Goal: Information Seeking & Learning: Find specific fact

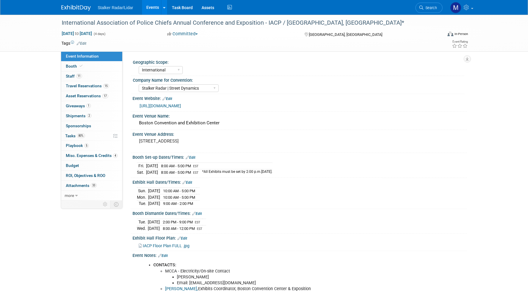
select select "International"
select select "Stalker Radar | Street Dynamics"
click at [152, 7] on link "Events" at bounding box center [152, 7] width 21 height 15
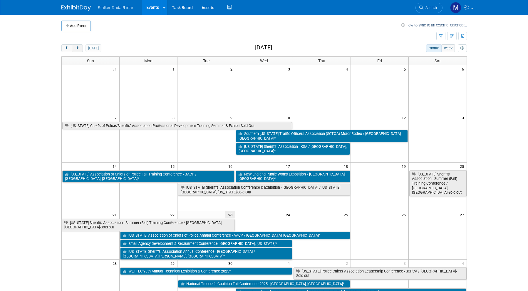
click at [77, 48] on span "next" at bounding box center [77, 48] width 4 height 4
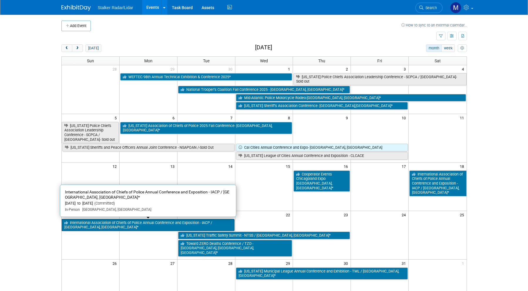
click at [114, 222] on link "International Association of Chiefs of Police Annual Conference and Exposition …" at bounding box center [148, 225] width 173 height 12
click at [0, 0] on div at bounding box center [0, 0] width 0 height 0
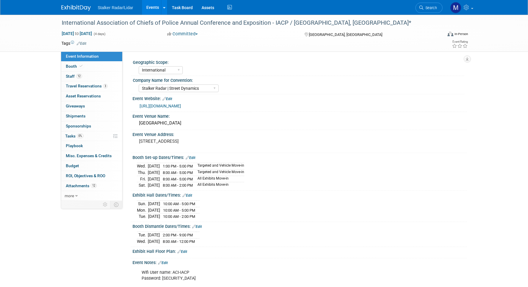
select select "International"
select select "Stalker Radar | Street Dynamics"
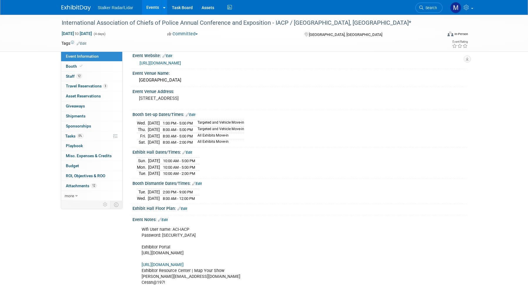
scroll to position [29, 0]
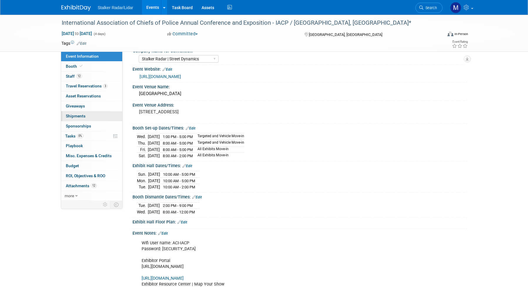
click at [83, 115] on span "Shipments 0" at bounding box center [76, 115] width 20 height 5
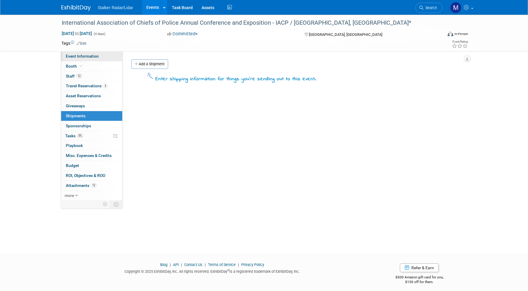
click at [82, 55] on span "Event Information" at bounding box center [82, 56] width 33 height 5
select select "International"
select select "Stalker Radar | Street Dynamics"
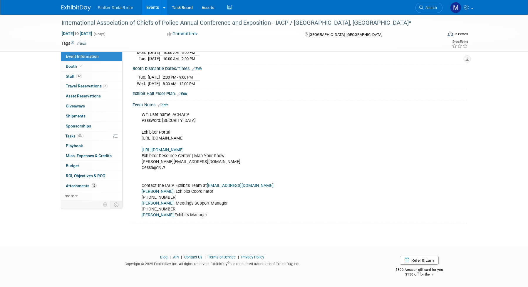
scroll to position [162, 0]
drag, startPoint x: 170, startPoint y: 167, endPoint x: 143, endPoint y: 167, distance: 27.3
click at [143, 167] on div "Wifi User name: ACI-IACP Password: Stalker855 Exhibitor Portal https://www.free…" at bounding box center [270, 165] width 265 height 112
copy div "Cessn@197!"
click at [184, 149] on link "https://iacp2025.exh.mapyourshow.com/7_0/main/login" at bounding box center [163, 149] width 42 height 5
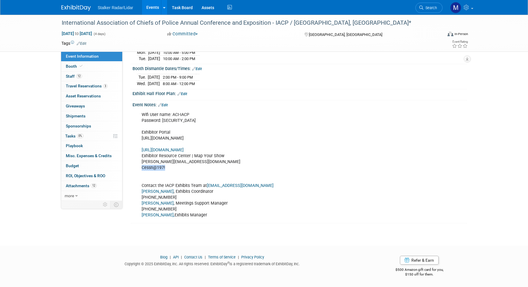
copy div "Cessn@197!"
drag, startPoint x: 268, startPoint y: 137, endPoint x: 141, endPoint y: 140, distance: 127.0
click at [141, 140] on div "Wifi User name: ACI-IACP Password: Stalker855 Exhibitor Portal https://www.free…" at bounding box center [270, 165] width 265 height 112
copy div "https://www.freemanco.com/store/show/landing?showID=537661"
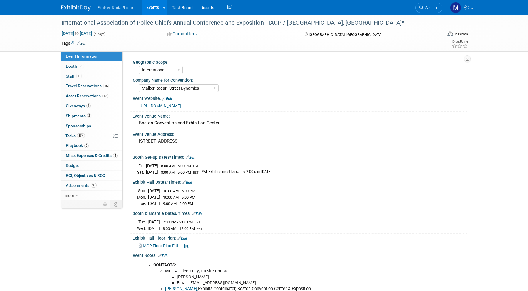
select select "International"
select select "Stalker Radar | Street Dynamics"
